Goal: Task Accomplishment & Management: Complete application form

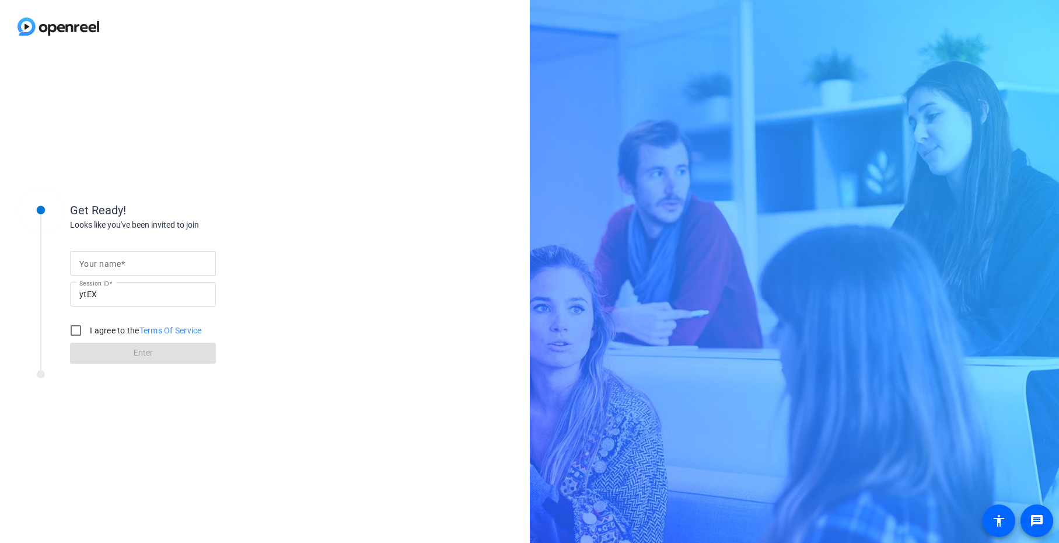
click at [124, 268] on span at bounding box center [123, 263] width 4 height 9
click at [124, 268] on input "Your name" at bounding box center [142, 263] width 127 height 14
type input "c"
type input "[PERSON_NAME]"
click at [76, 331] on input "I agree to the Terms Of Service" at bounding box center [75, 330] width 23 height 23
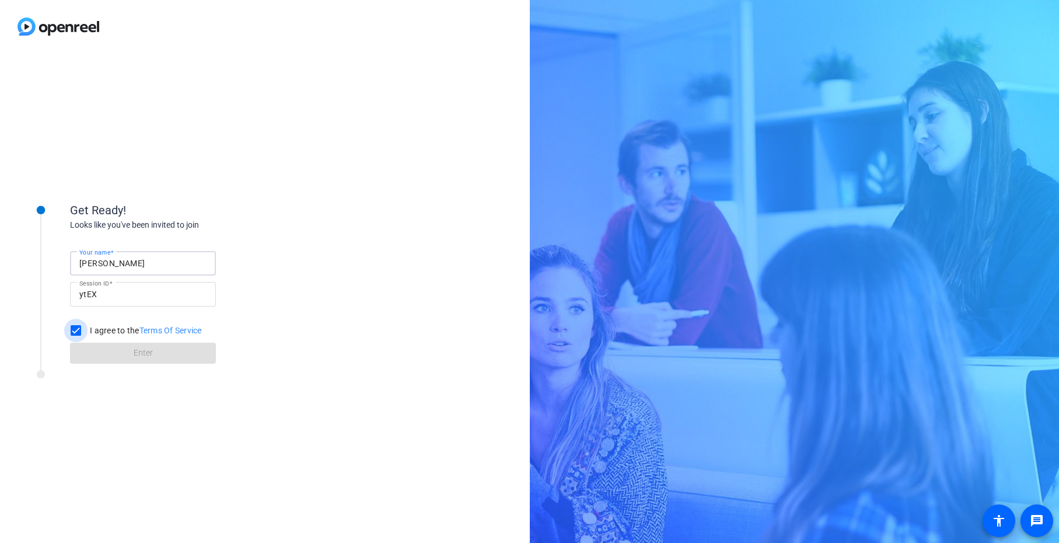
checkbox input "true"
click at [95, 347] on span at bounding box center [143, 353] width 146 height 28
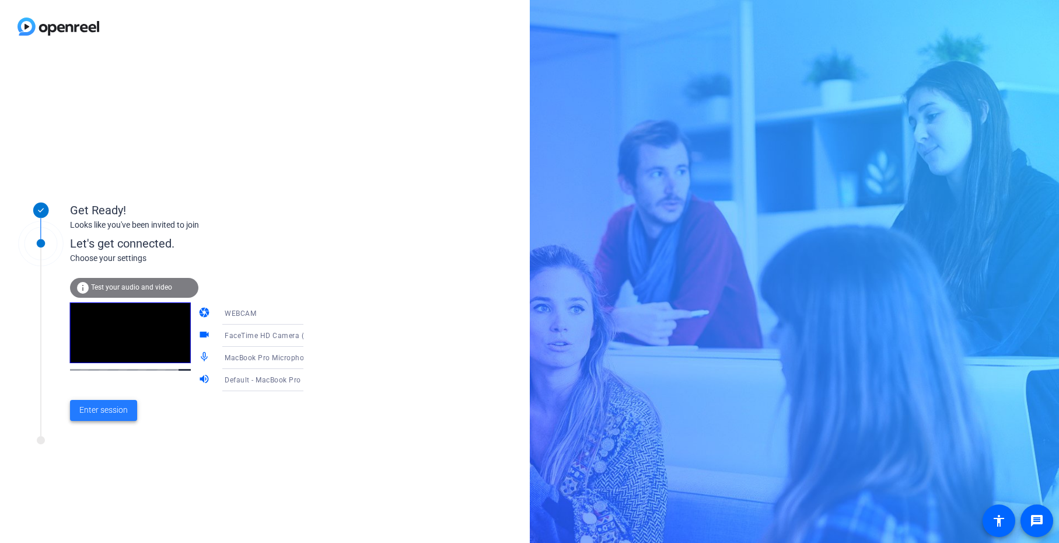
click at [109, 412] on span "Enter session" at bounding box center [103, 410] width 48 height 12
